Goal: Task Accomplishment & Management: Manage account settings

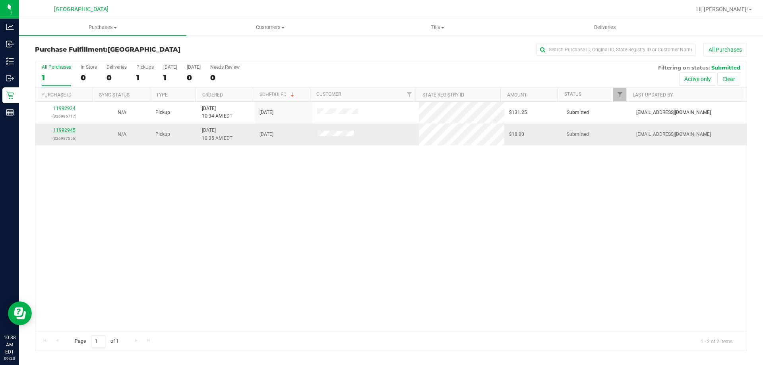
click at [68, 132] on link "11992945" at bounding box center [64, 131] width 22 height 6
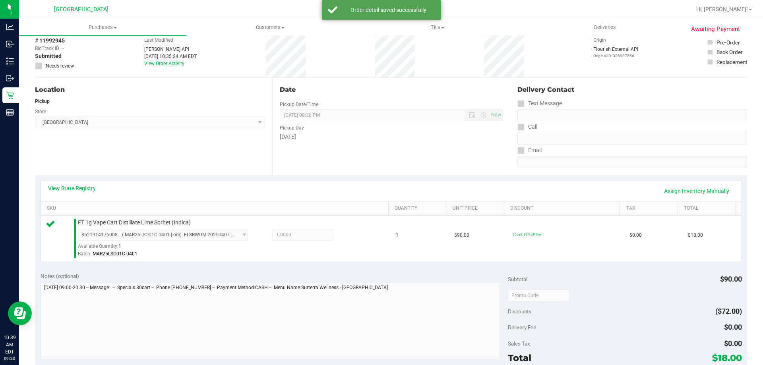
scroll to position [159, 0]
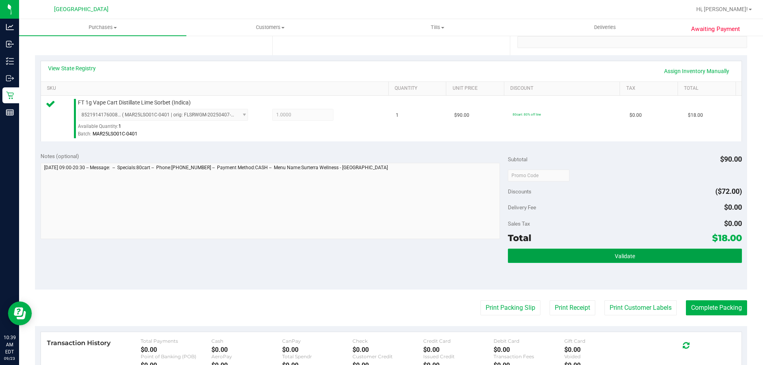
click at [656, 260] on button "Validate" at bounding box center [625, 256] width 234 height 14
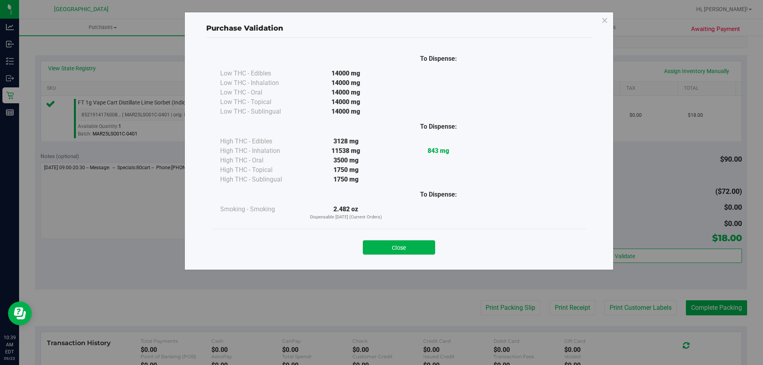
click at [431, 252] on button "Close" at bounding box center [399, 247] width 72 height 14
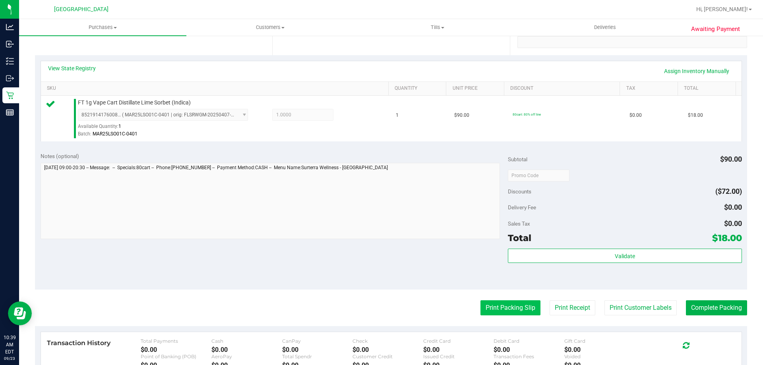
click at [489, 309] on button "Print Packing Slip" at bounding box center [511, 307] width 60 height 15
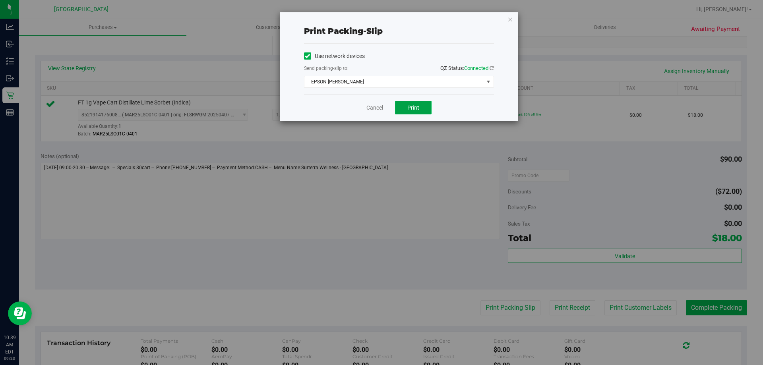
click at [425, 110] on button "Print" at bounding box center [413, 108] width 37 height 14
click at [378, 109] on link "Cancel" at bounding box center [374, 108] width 17 height 8
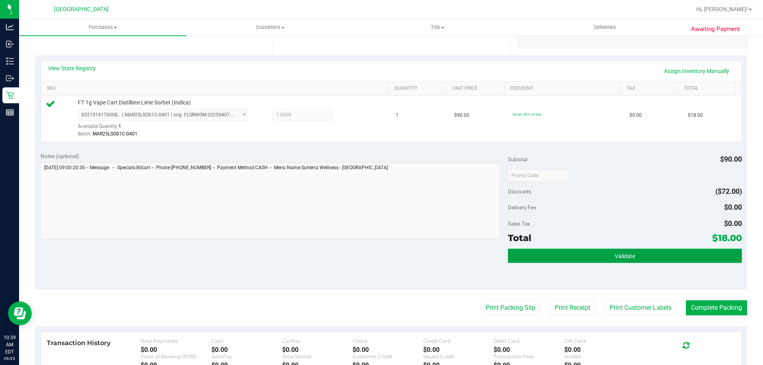
click at [562, 258] on button "Validate" at bounding box center [625, 256] width 234 height 14
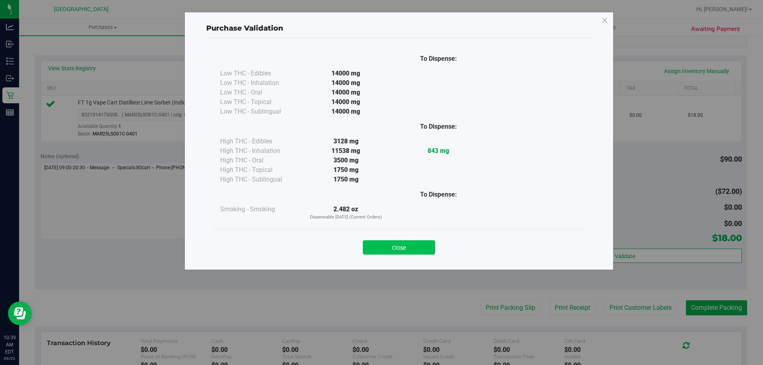
click at [385, 249] on button "Close" at bounding box center [399, 247] width 72 height 14
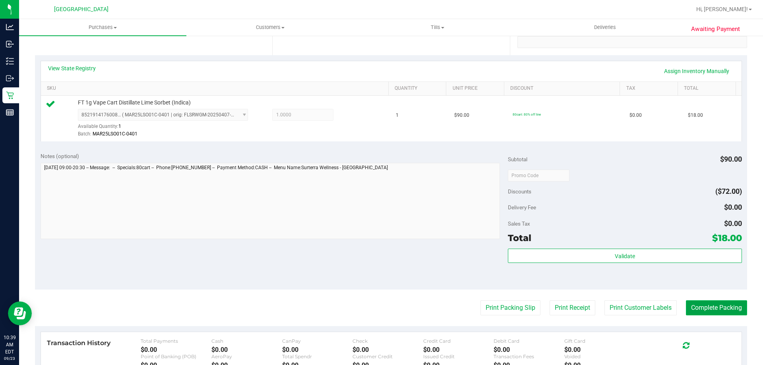
click at [700, 315] on button "Complete Packing" at bounding box center [716, 307] width 61 height 15
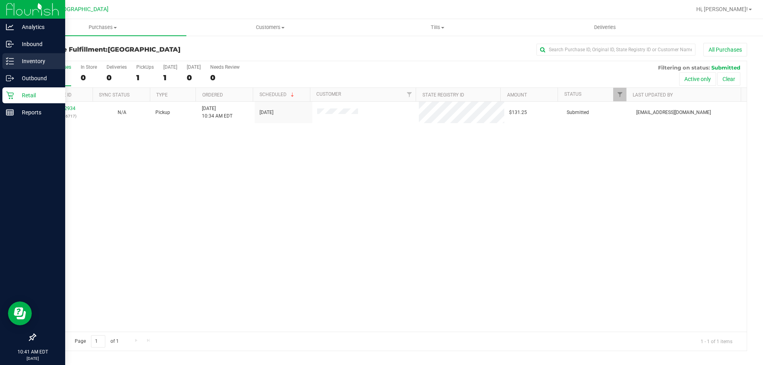
click at [7, 64] on icon at bounding box center [10, 61] width 8 height 8
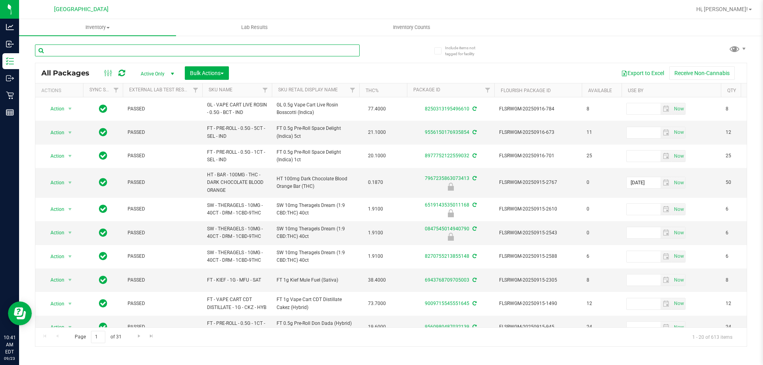
click at [230, 47] on input "text" at bounding box center [197, 51] width 325 height 12
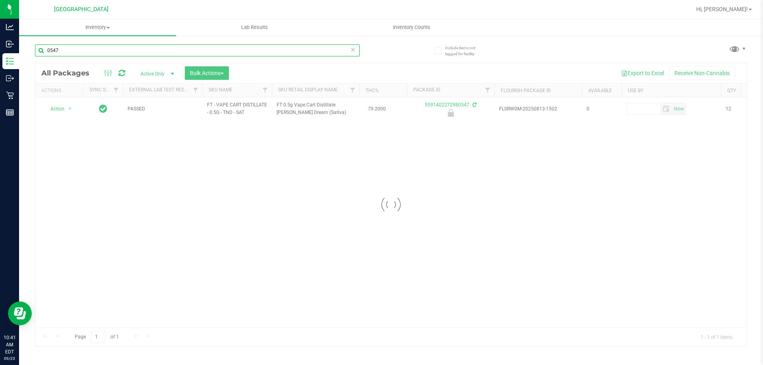
type input "0547"
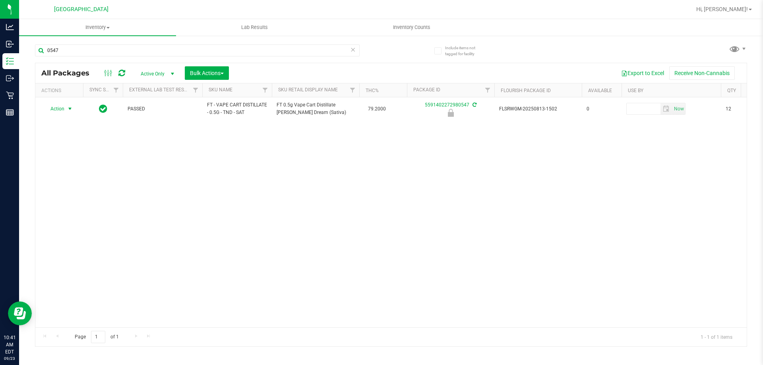
click at [63, 110] on span "Action" at bounding box center [53, 108] width 21 height 11
click at [70, 198] on li "Unlock package" at bounding box center [69, 204] width 51 height 12
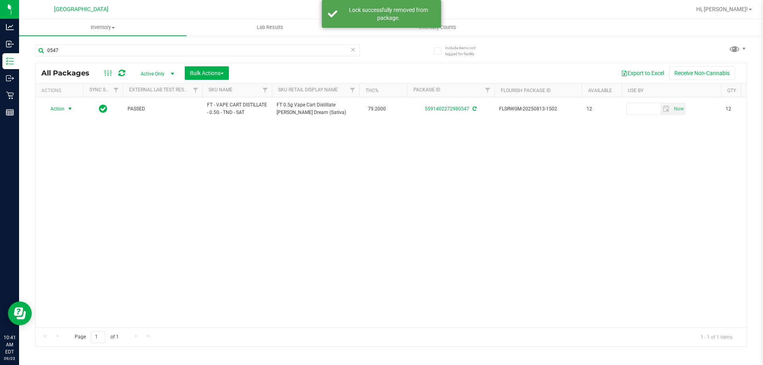
click at [66, 105] on span "select" at bounding box center [70, 108] width 10 height 11
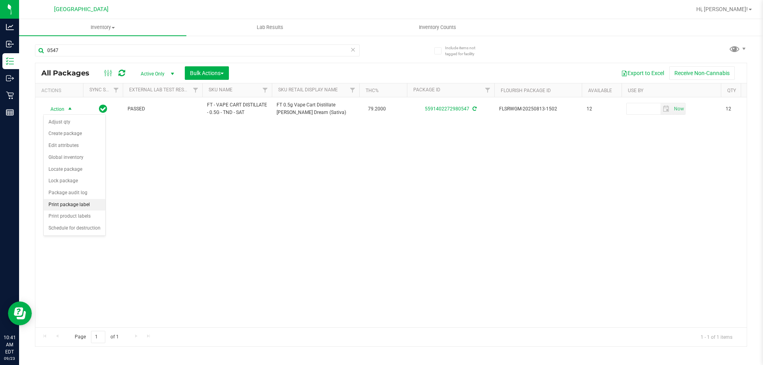
click at [89, 204] on li "Print package label" at bounding box center [75, 205] width 62 height 12
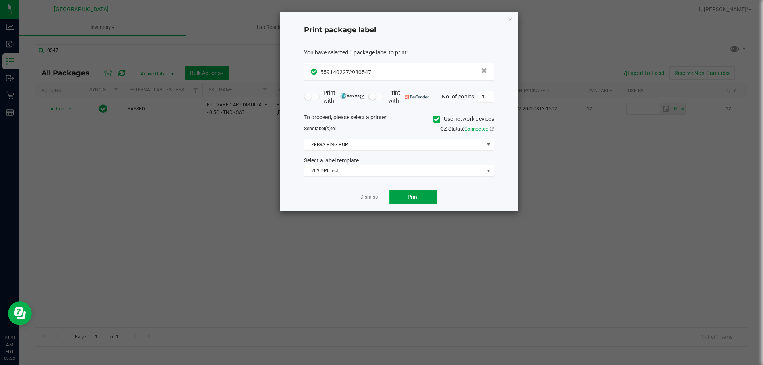
click at [408, 195] on span "Print" at bounding box center [413, 197] width 12 height 6
drag, startPoint x: 362, startPoint y: 198, endPoint x: 368, endPoint y: 197, distance: 5.8
click at [365, 198] on link "Dismiss" at bounding box center [368, 197] width 17 height 7
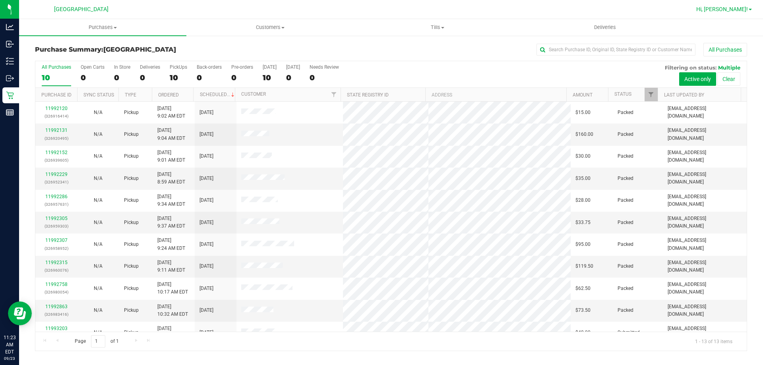
click at [746, 10] on span "Hi, [PERSON_NAME]!" at bounding box center [722, 9] width 52 height 6
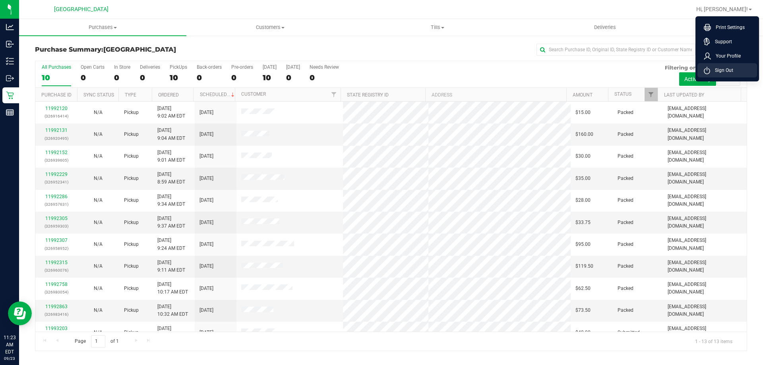
click at [731, 68] on span "Sign Out" at bounding box center [721, 70] width 23 height 8
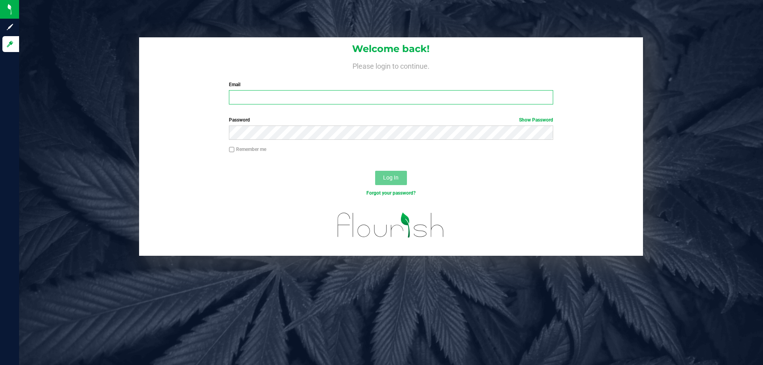
click at [483, 95] on input "Email" at bounding box center [391, 97] width 324 height 14
type input "[EMAIL_ADDRESS][DOMAIN_NAME]"
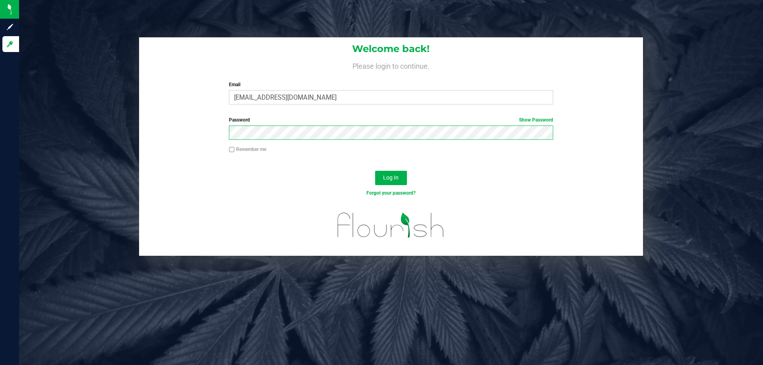
click at [375, 171] on button "Log In" at bounding box center [391, 178] width 32 height 14
